Goal: Find specific page/section: Find specific page/section

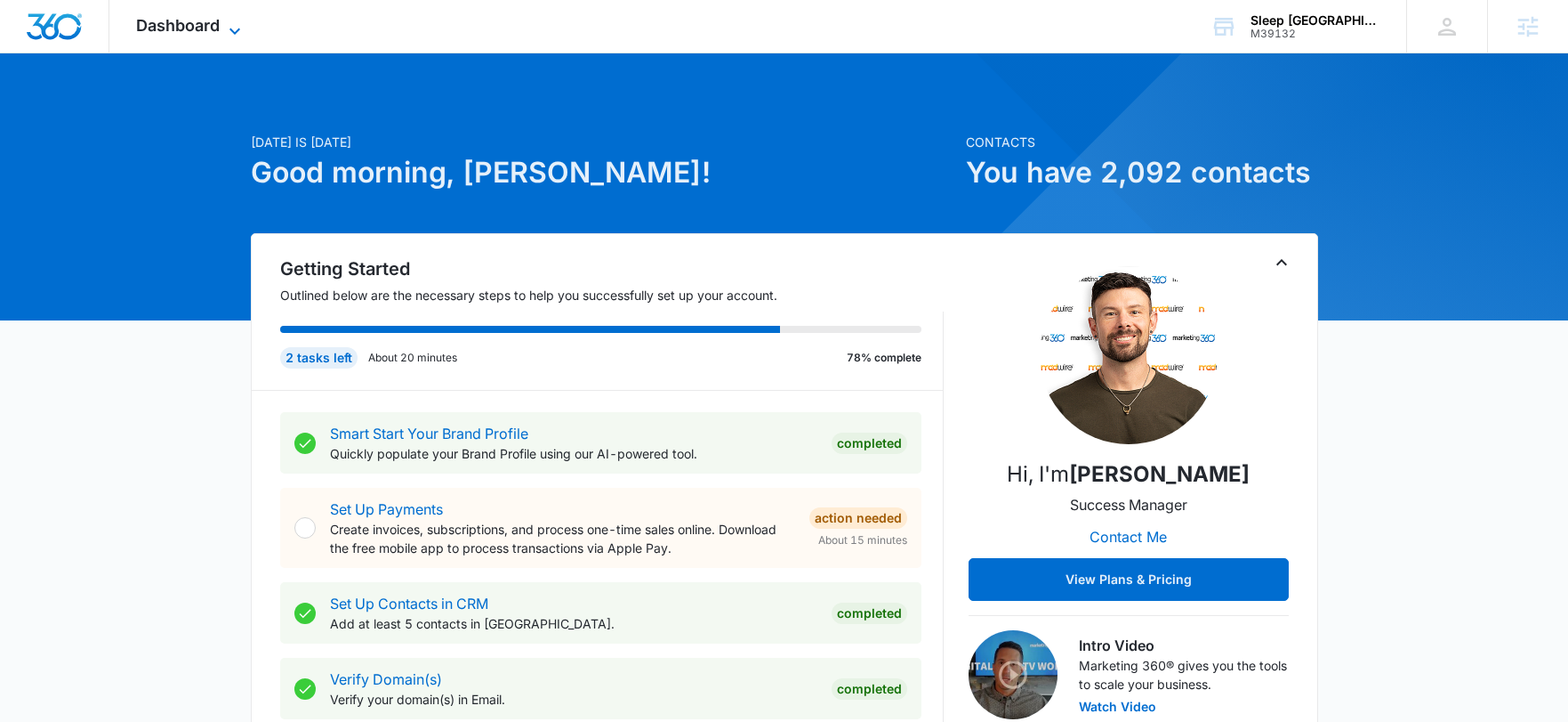
click at [226, 35] on icon at bounding box center [234, 31] width 21 height 21
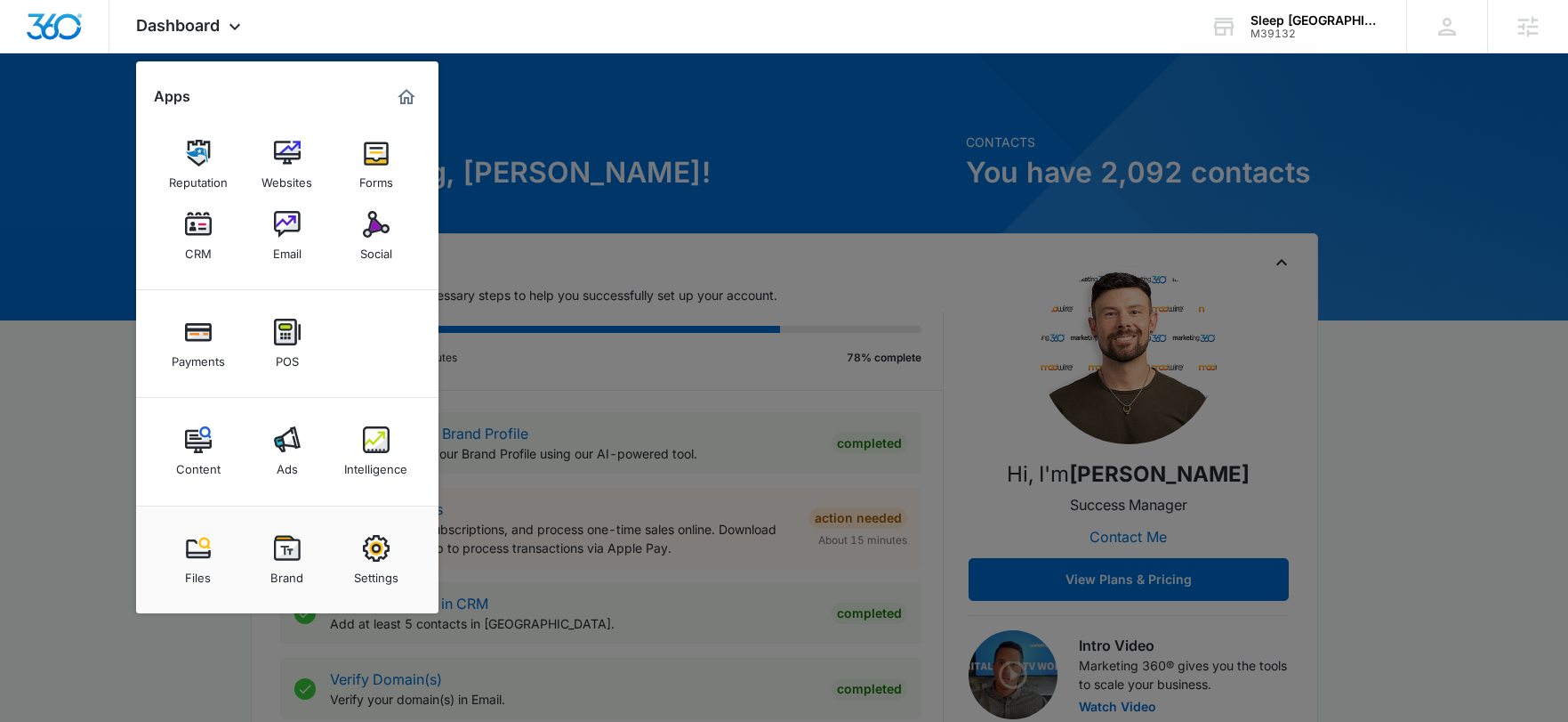
click at [278, 246] on div "Email" at bounding box center [287, 249] width 29 height 23
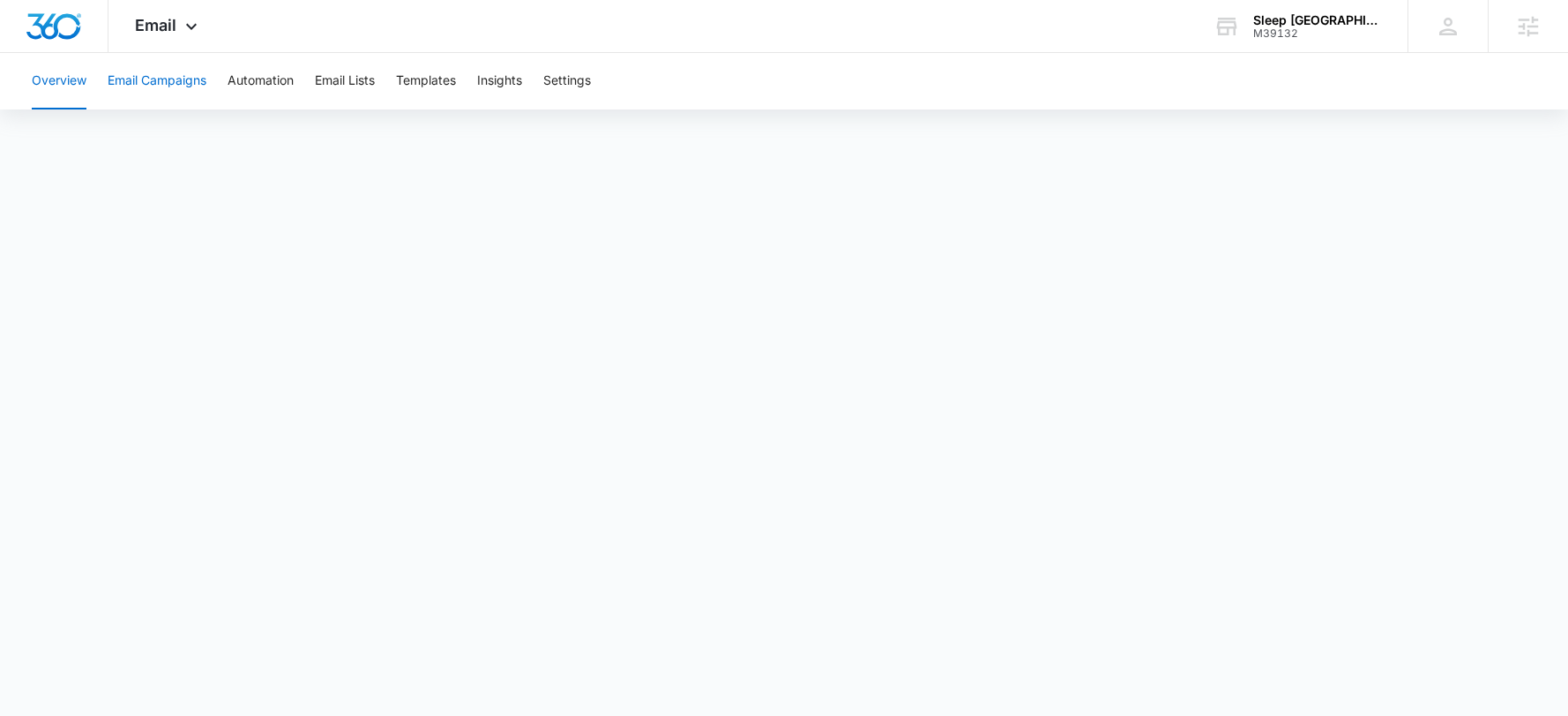
click at [172, 86] on button "Email Campaigns" at bounding box center [157, 82] width 99 height 57
click at [139, 84] on button "Email Campaigns" at bounding box center [157, 82] width 99 height 57
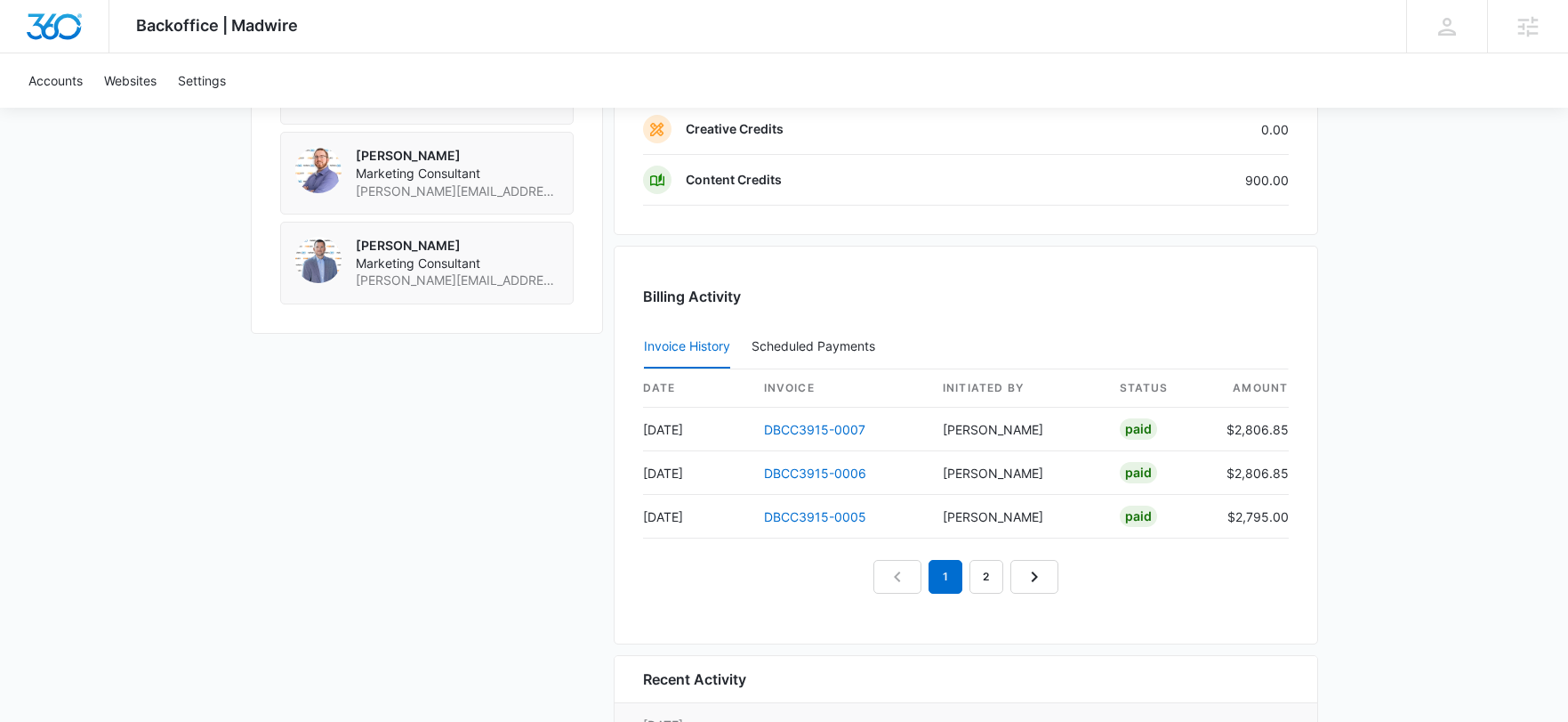
scroll to position [1761, 0]
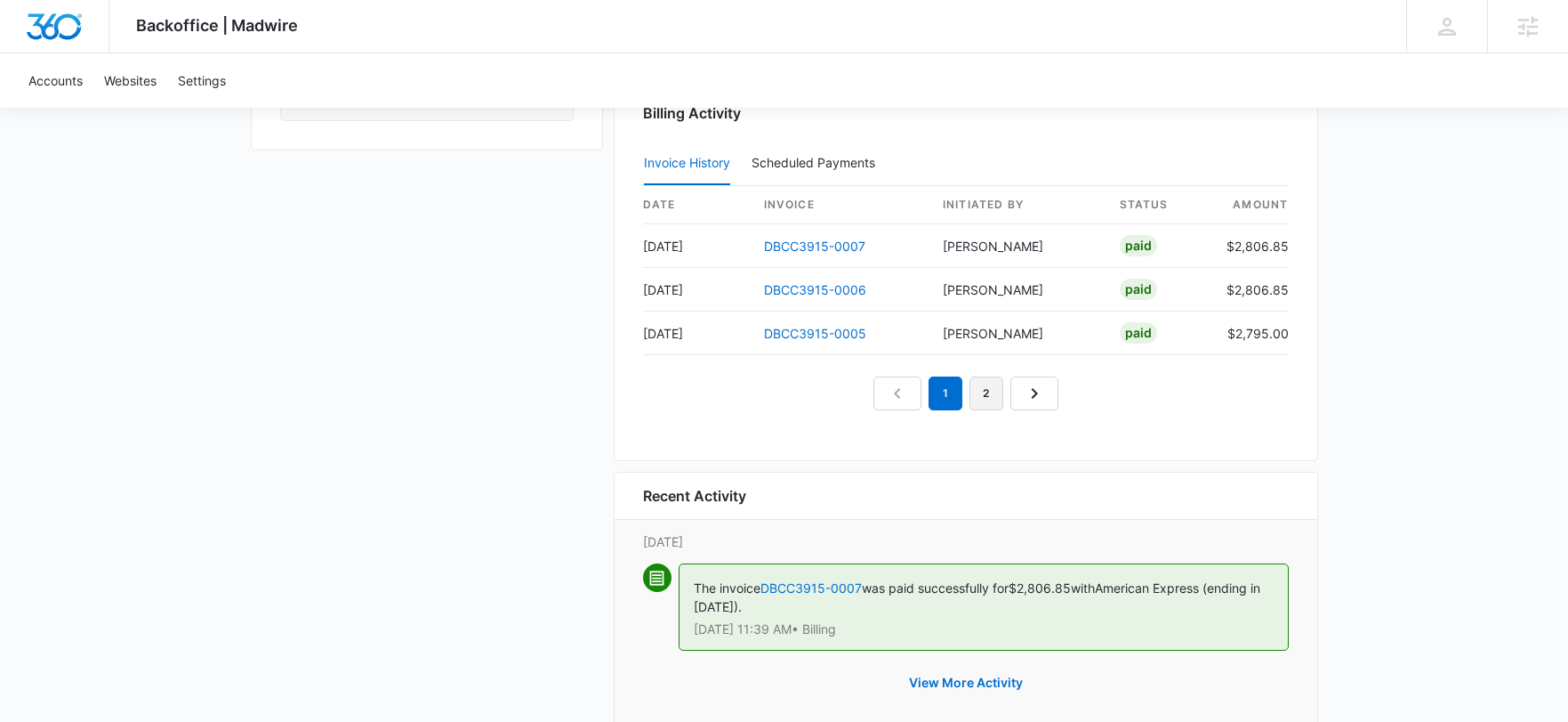
click at [996, 401] on link "2" at bounding box center [986, 393] width 34 height 34
click at [1003, 389] on link "3" at bounding box center [1006, 393] width 34 height 34
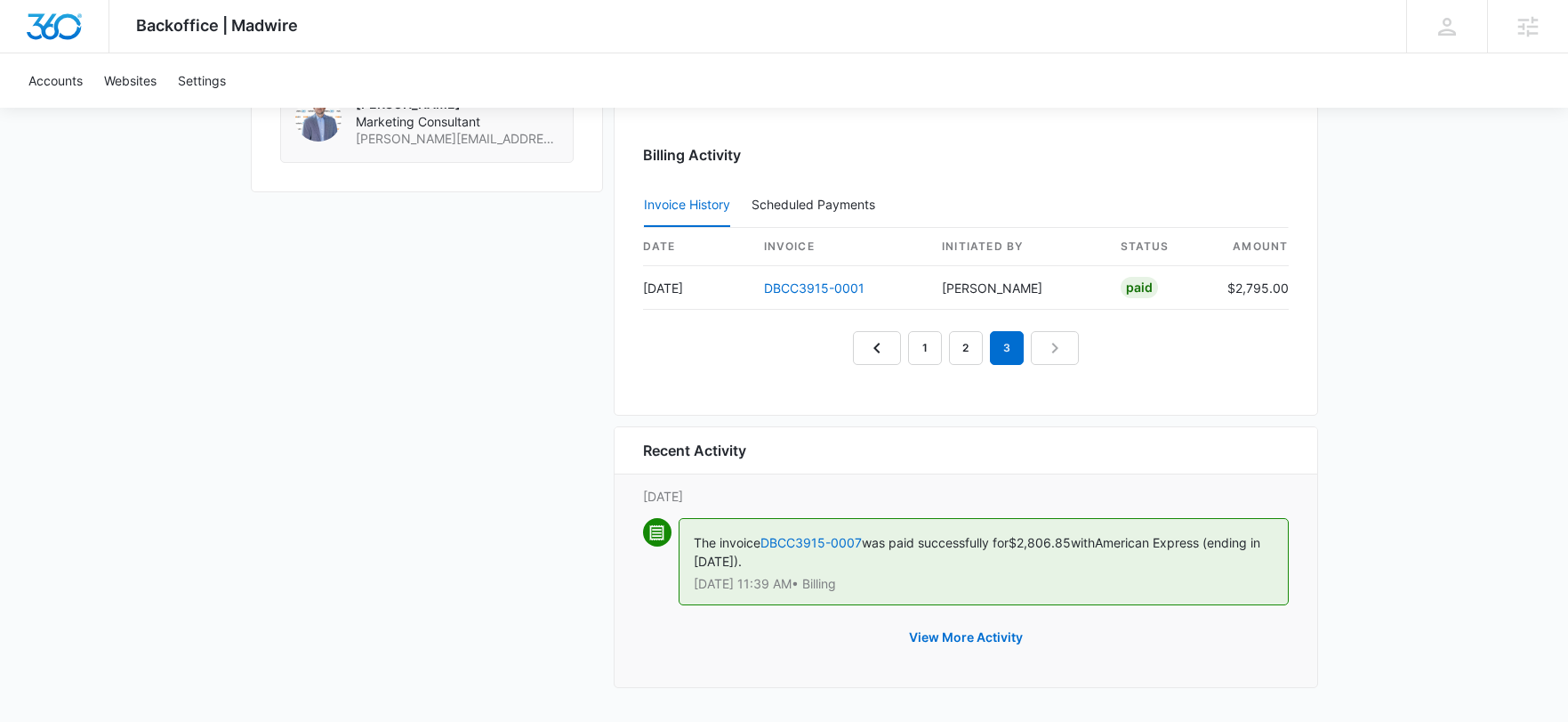
scroll to position [1719, 0]
click at [962, 343] on link "2" at bounding box center [966, 348] width 34 height 34
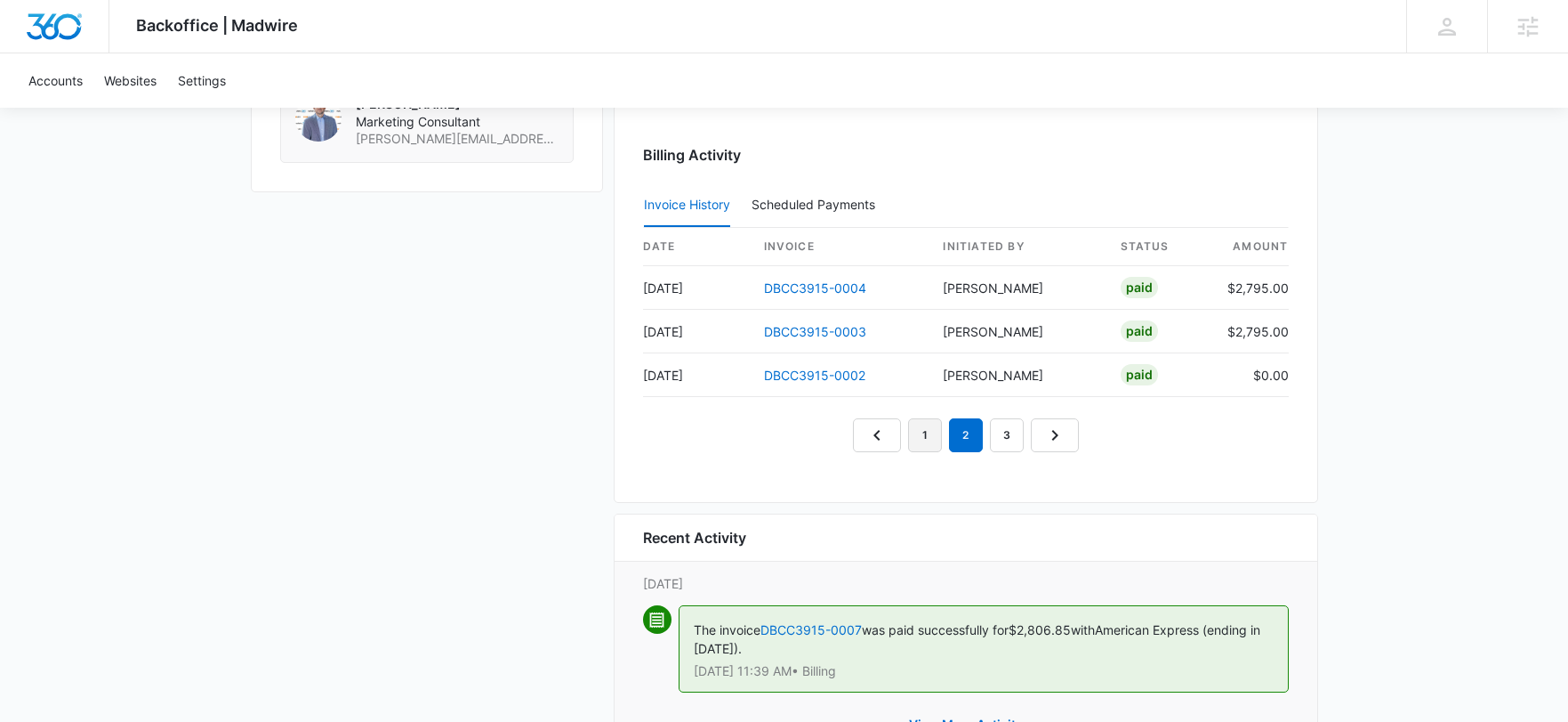
click at [923, 444] on link "1" at bounding box center [924, 435] width 34 height 34
click at [891, 445] on nav "1 2 3" at bounding box center [966, 435] width 226 height 34
click at [964, 442] on link "2" at bounding box center [966, 435] width 34 height 34
click at [922, 437] on link "1" at bounding box center [924, 435] width 34 height 34
click at [813, 287] on link "DBCC3915-0007" at bounding box center [815, 288] width 102 height 15
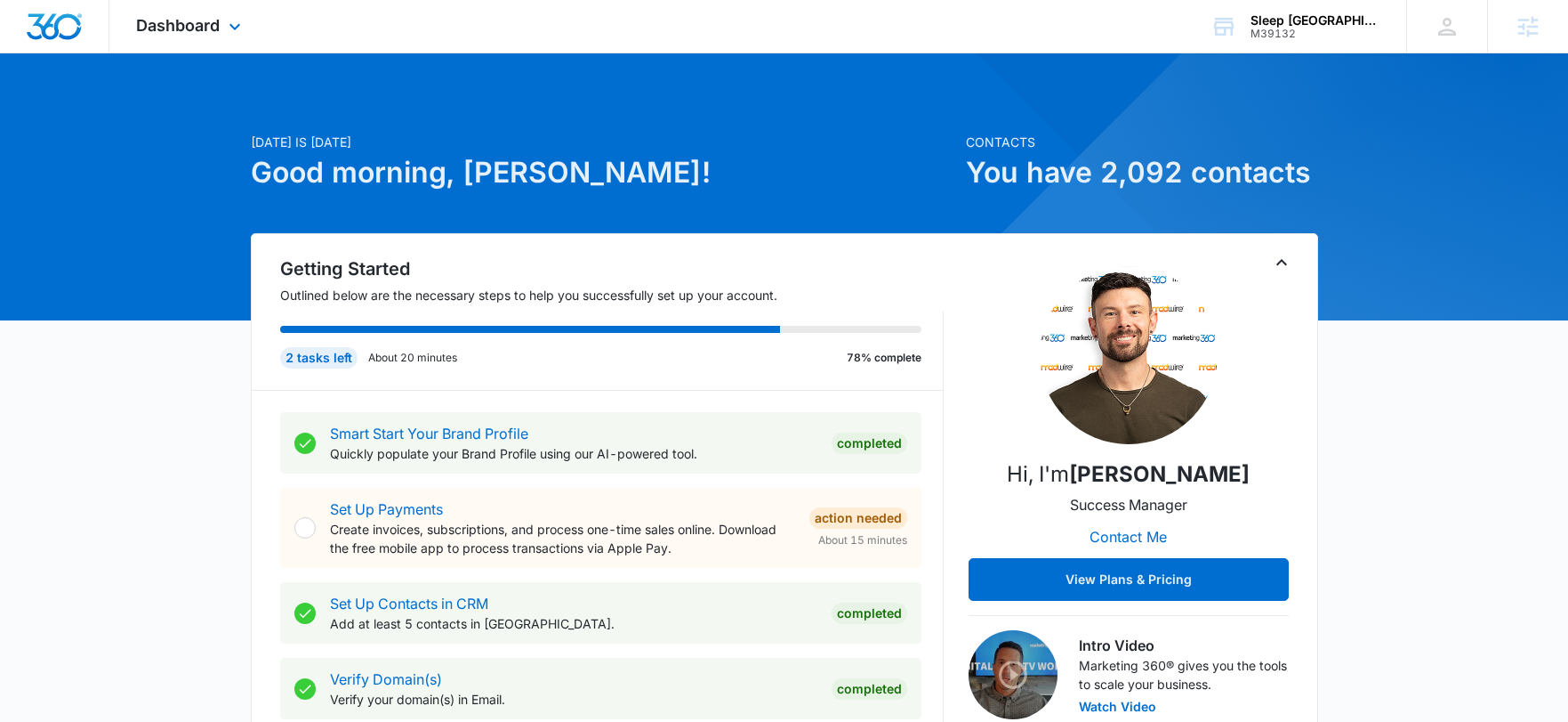
click at [242, 46] on div "Dashboard Apps Reputation Websites Forms CRM Email Social Payments POS Content …" at bounding box center [191, 26] width 163 height 53
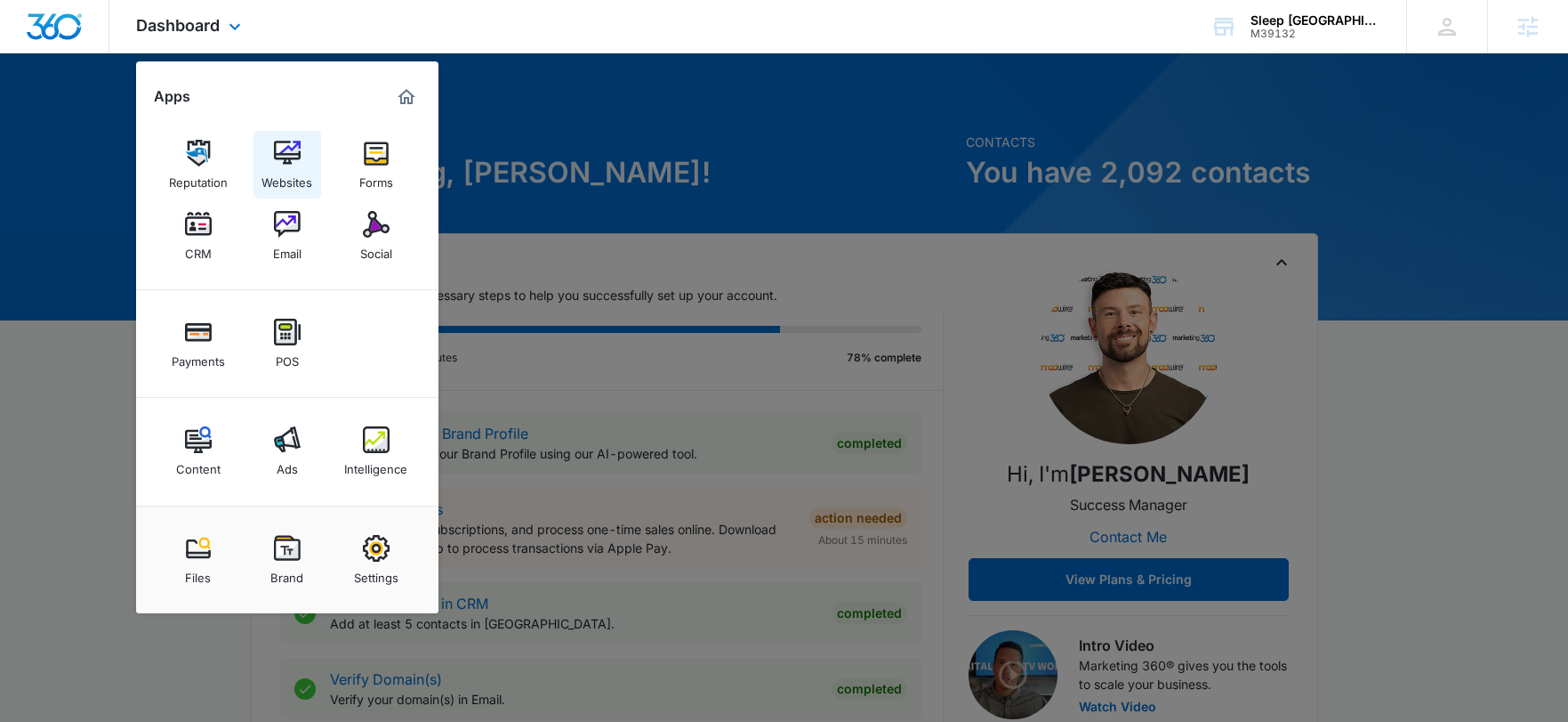
click at [293, 153] on img at bounding box center [287, 153] width 27 height 27
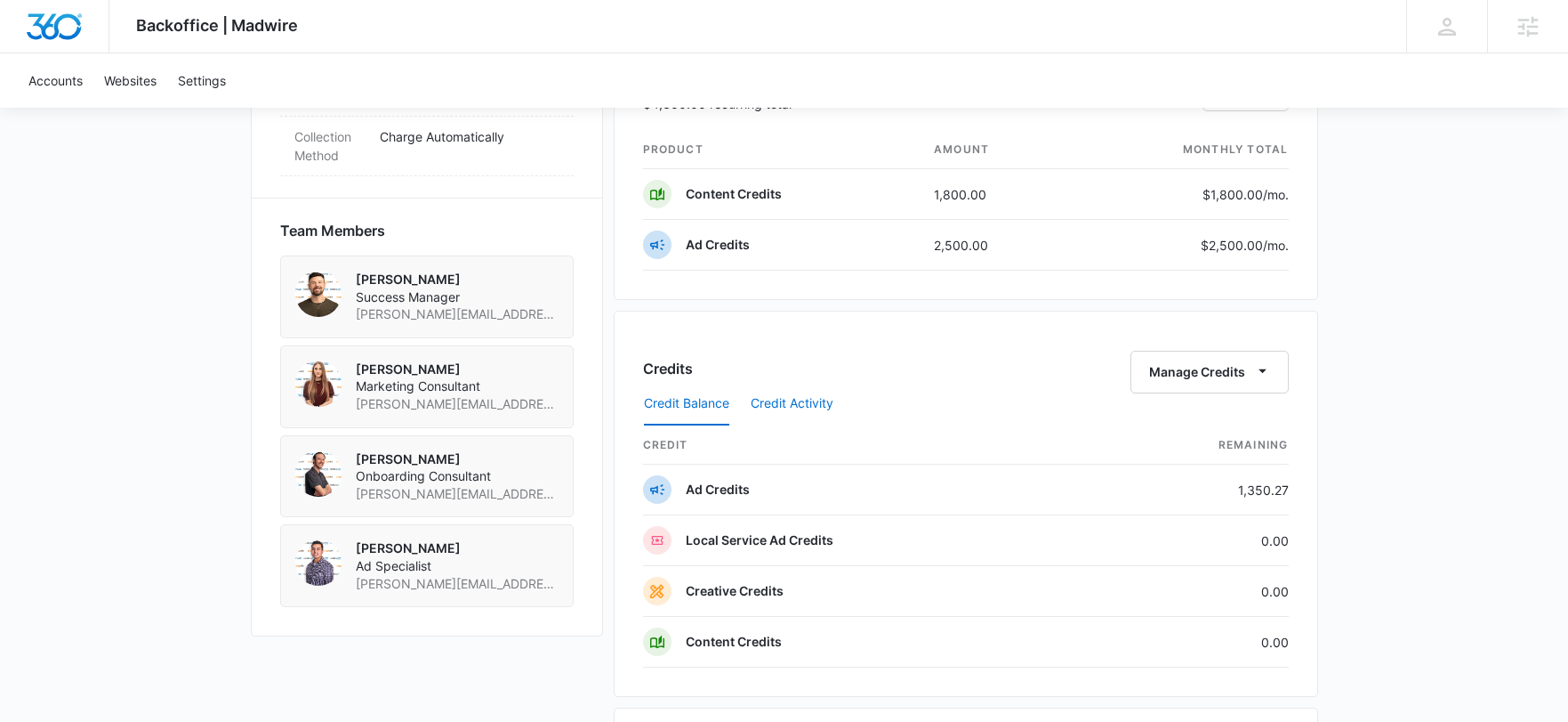
scroll to position [1133, 0]
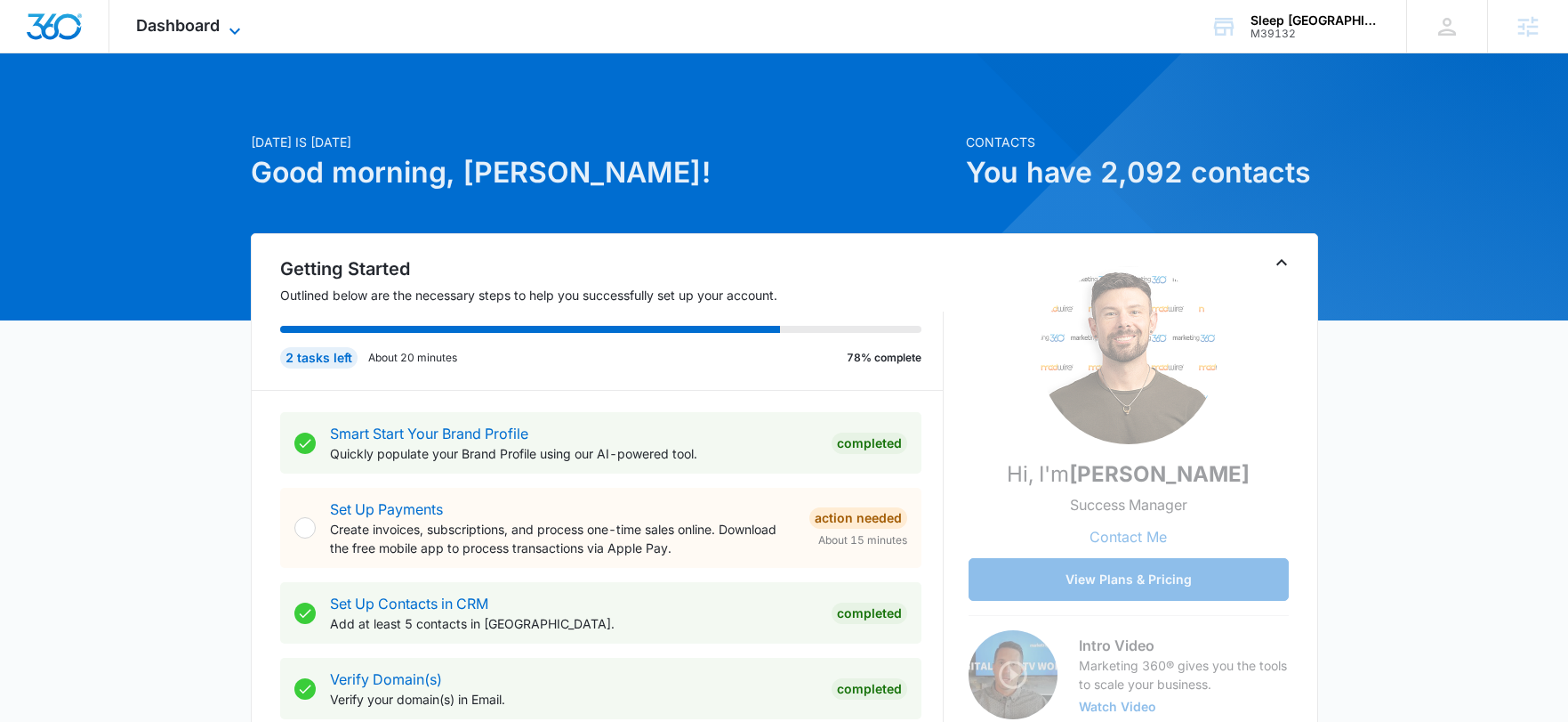
click at [241, 35] on icon at bounding box center [234, 31] width 21 height 21
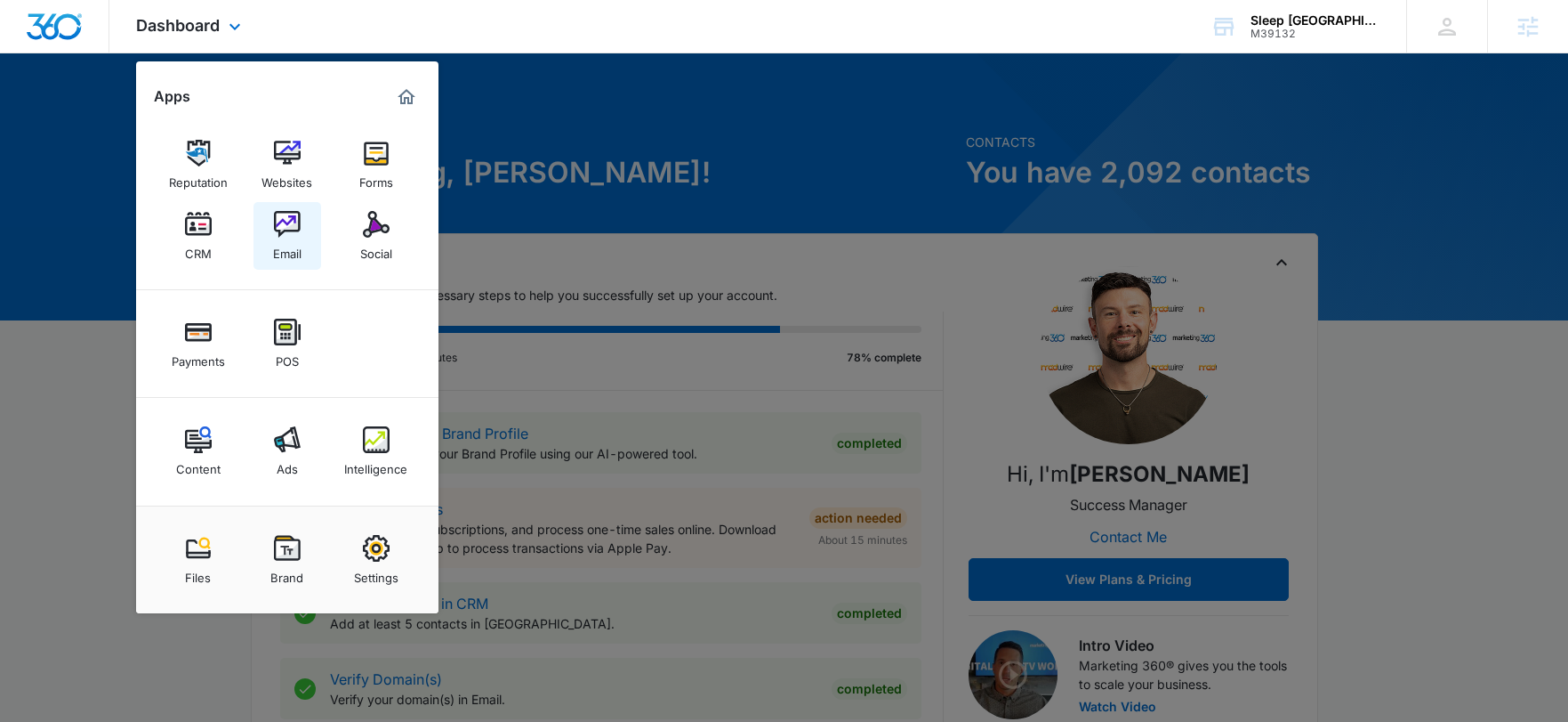
click at [303, 218] on link "Email" at bounding box center [287, 235] width 68 height 68
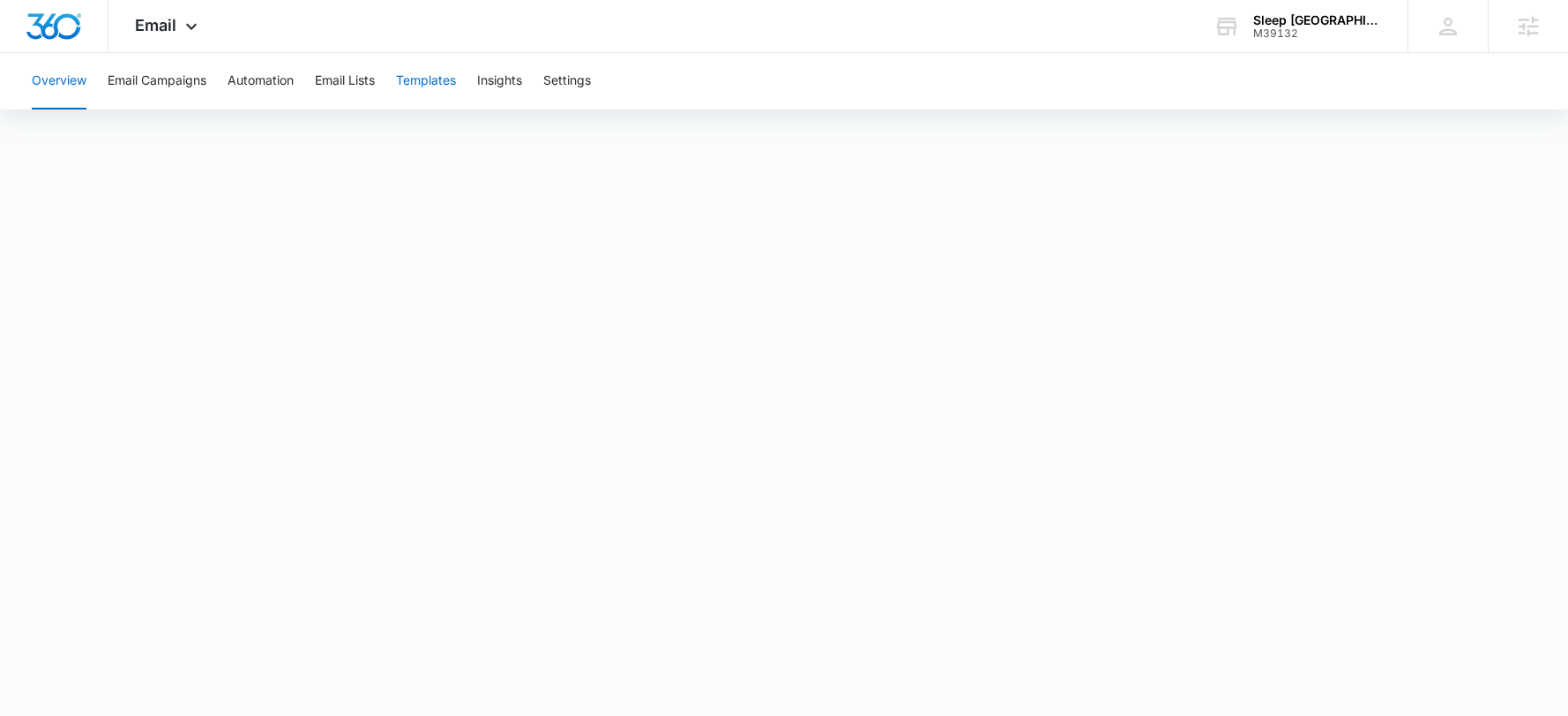
click at [419, 87] on button "Templates" at bounding box center [426, 82] width 60 height 57
click at [1273, 34] on div "M39132" at bounding box center [1318, 33] width 128 height 12
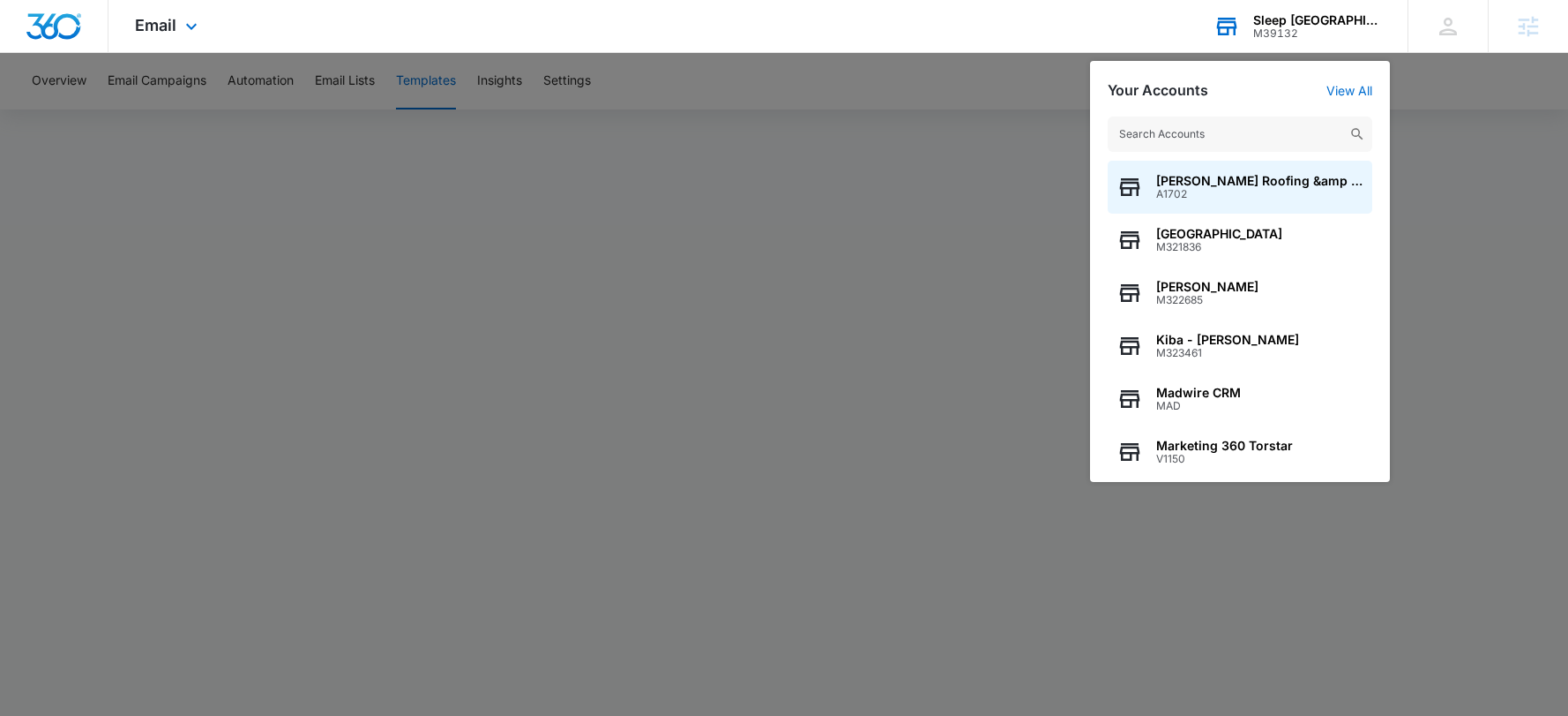
type input "n"
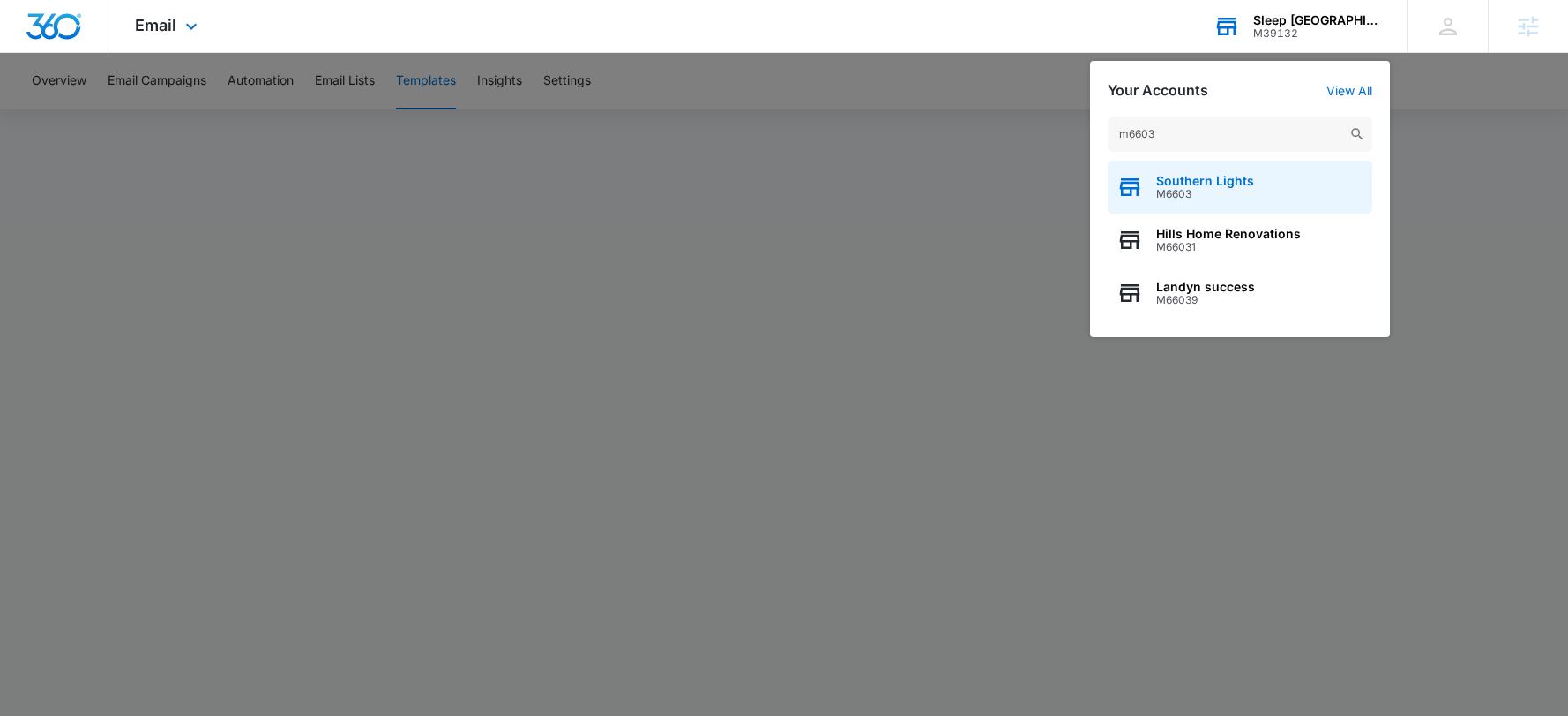
type input "m6603"
click at [1207, 184] on span "Southern Lights" at bounding box center [1205, 180] width 98 height 14
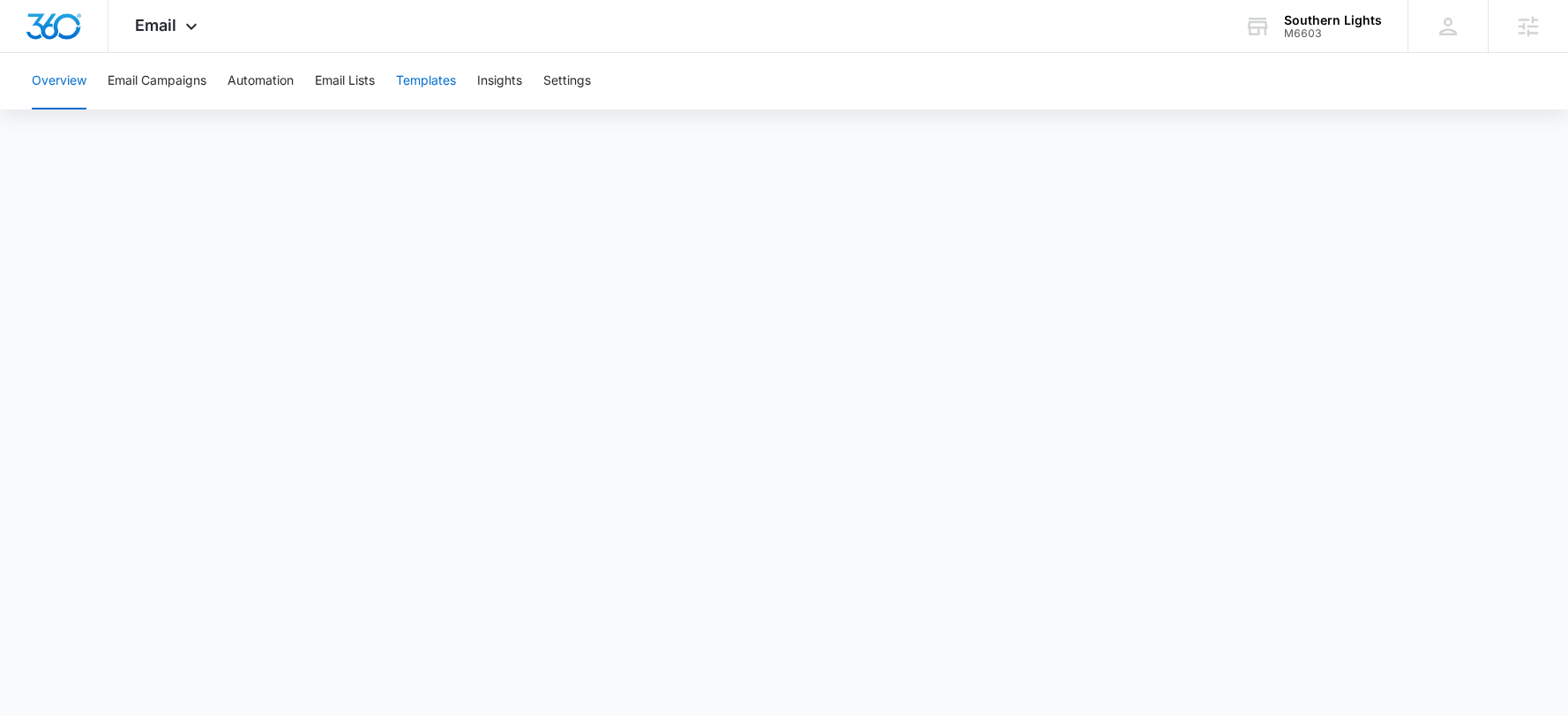
click at [426, 84] on button "Templates" at bounding box center [426, 82] width 60 height 57
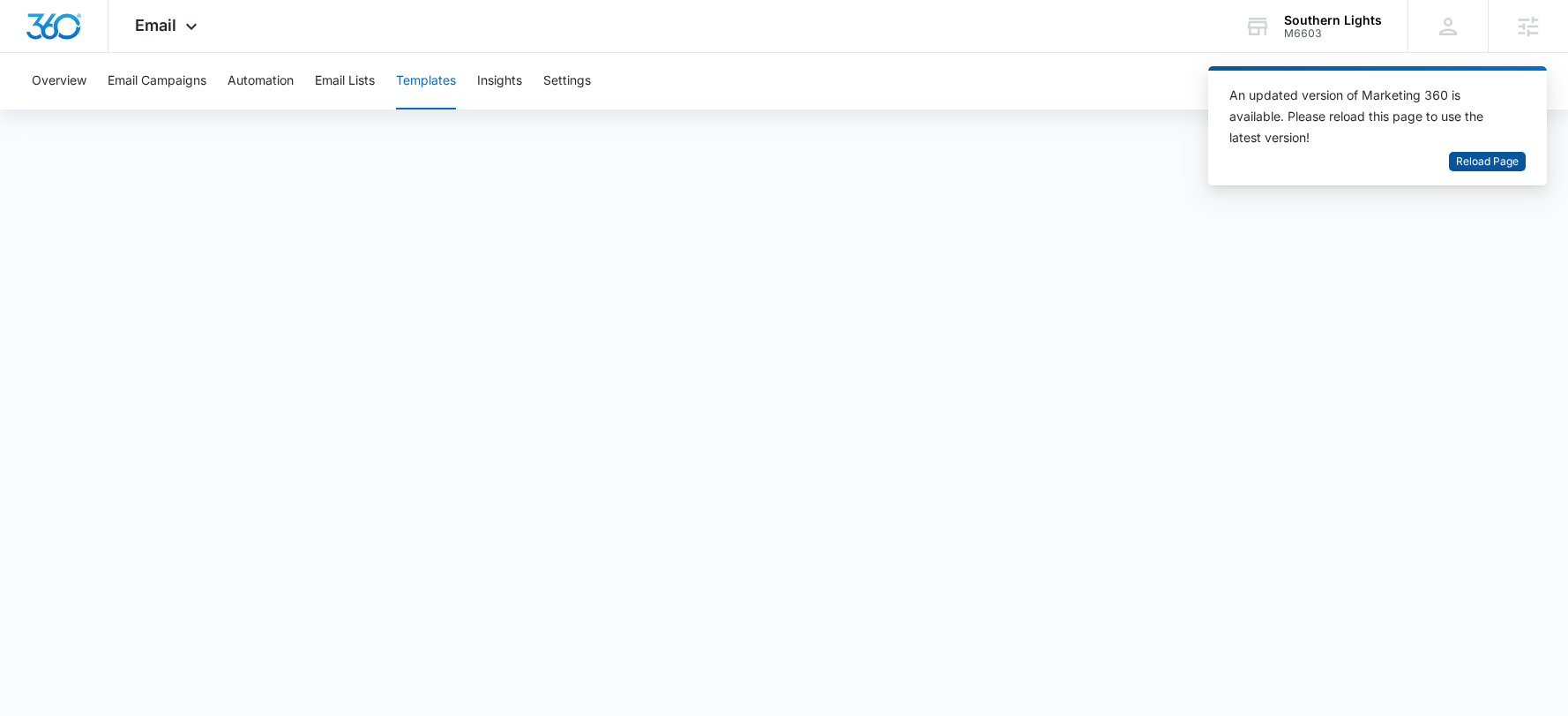
click at [1501, 163] on span "Reload Page" at bounding box center [1487, 162] width 62 height 17
